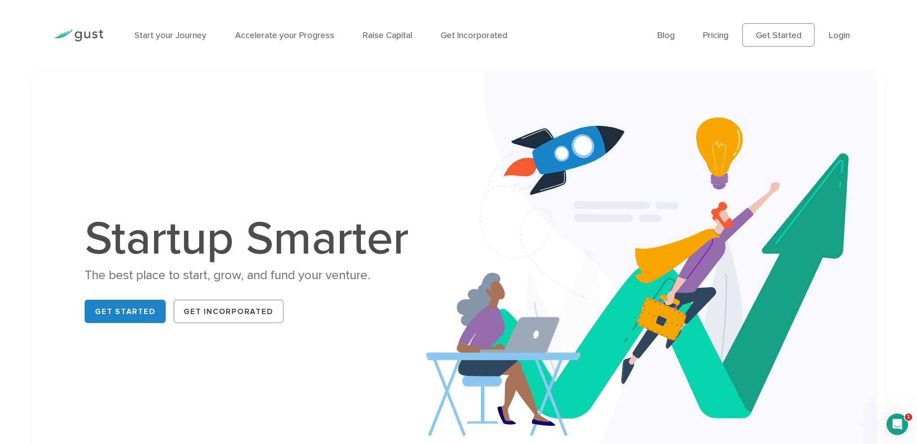
click at [297, 232] on h1 "Startup Smarter" at bounding box center [253, 238] width 337 height 47
click at [179, 36] on link "Start your Journey" at bounding box center [170, 35] width 72 height 10
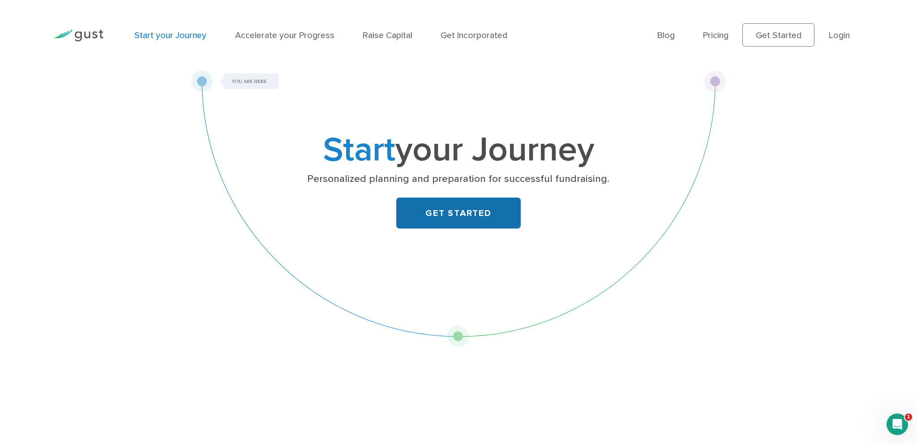
click at [475, 213] on link "GET STARTED" at bounding box center [458, 212] width 125 height 31
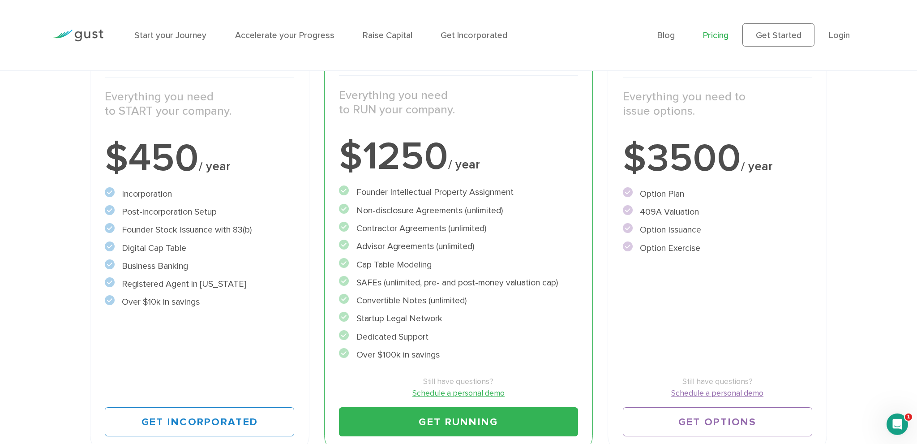
scroll to position [183, 0]
click at [172, 34] on link "Start your Journey" at bounding box center [170, 35] width 72 height 10
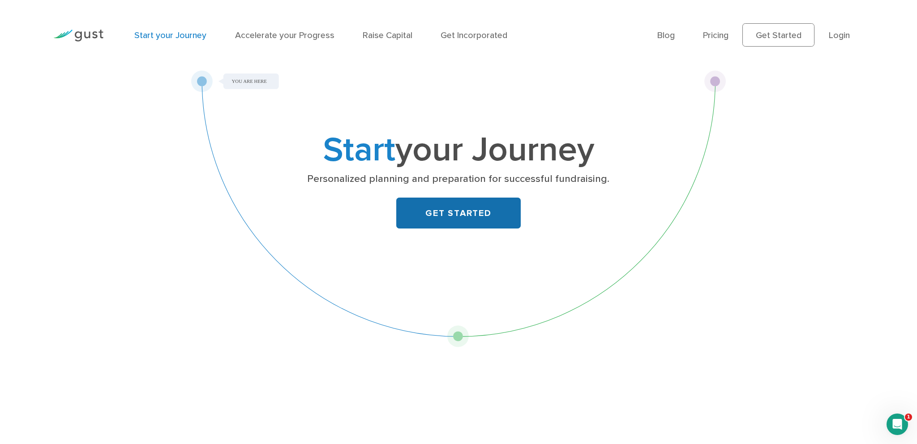
click at [429, 218] on link "GET STARTED" at bounding box center [458, 212] width 125 height 31
